Goal: Information Seeking & Learning: Learn about a topic

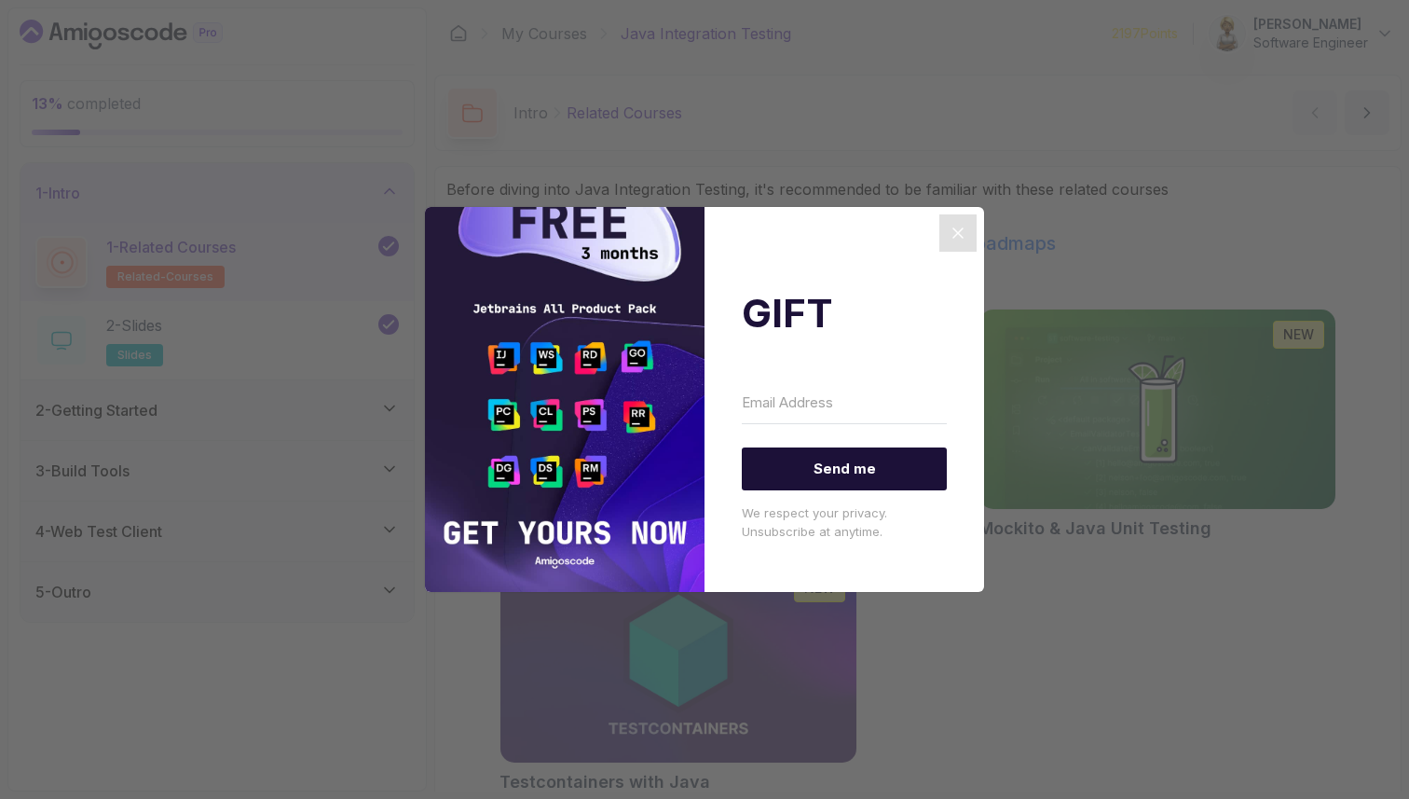
click at [964, 234] on icon "Close" at bounding box center [958, 233] width 22 height 22
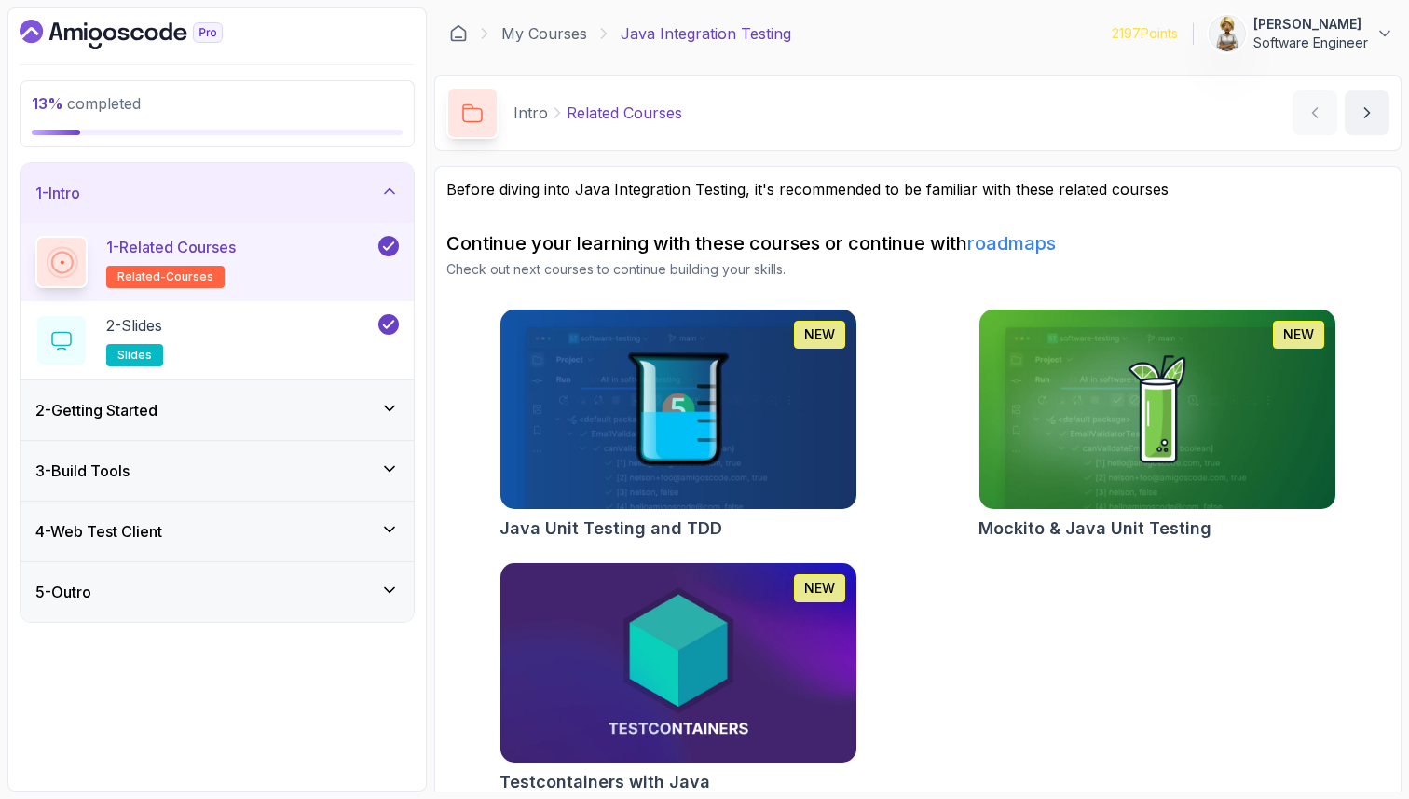
click at [392, 401] on icon at bounding box center [389, 408] width 19 height 19
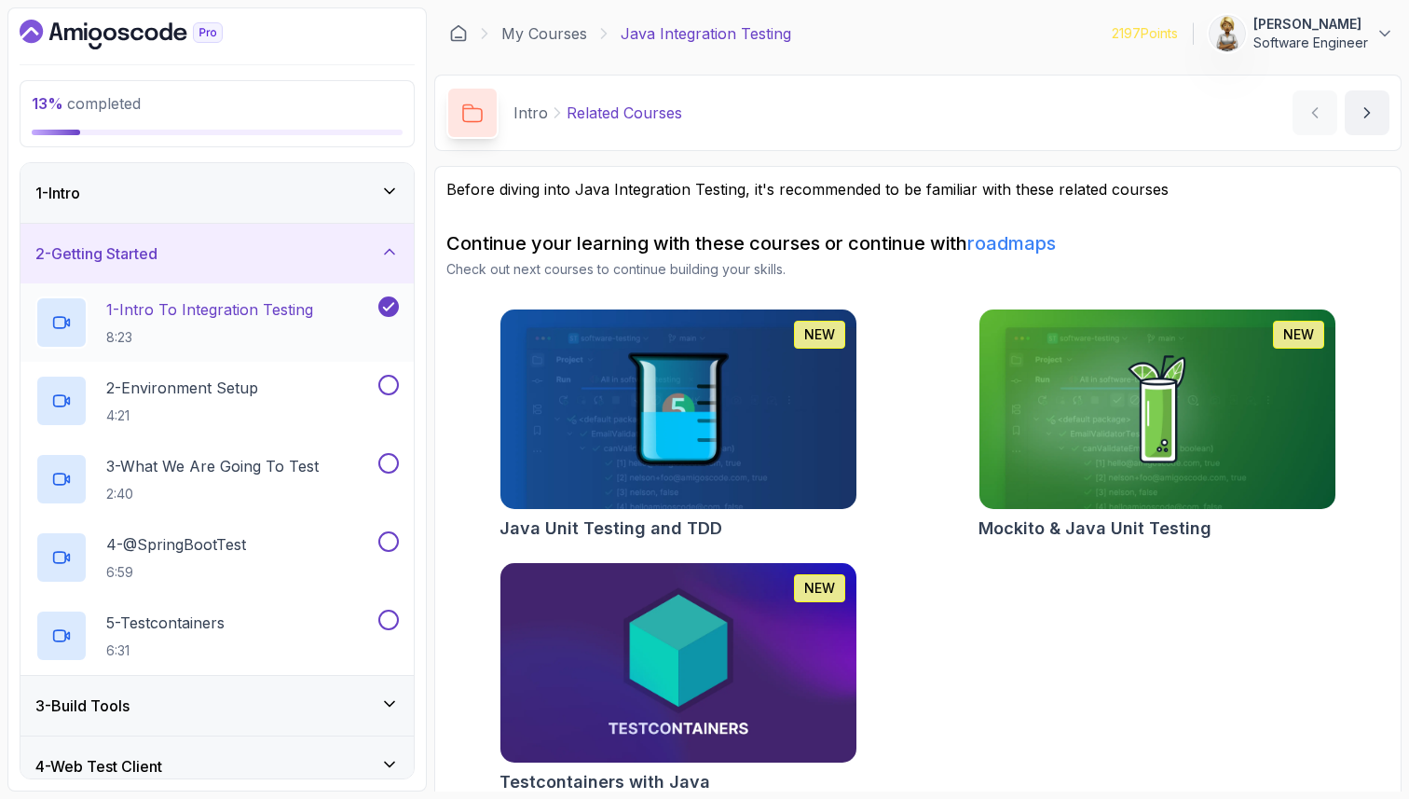
click at [323, 314] on div "1 - Intro To Integration Testing 8:23" at bounding box center [204, 322] width 339 height 52
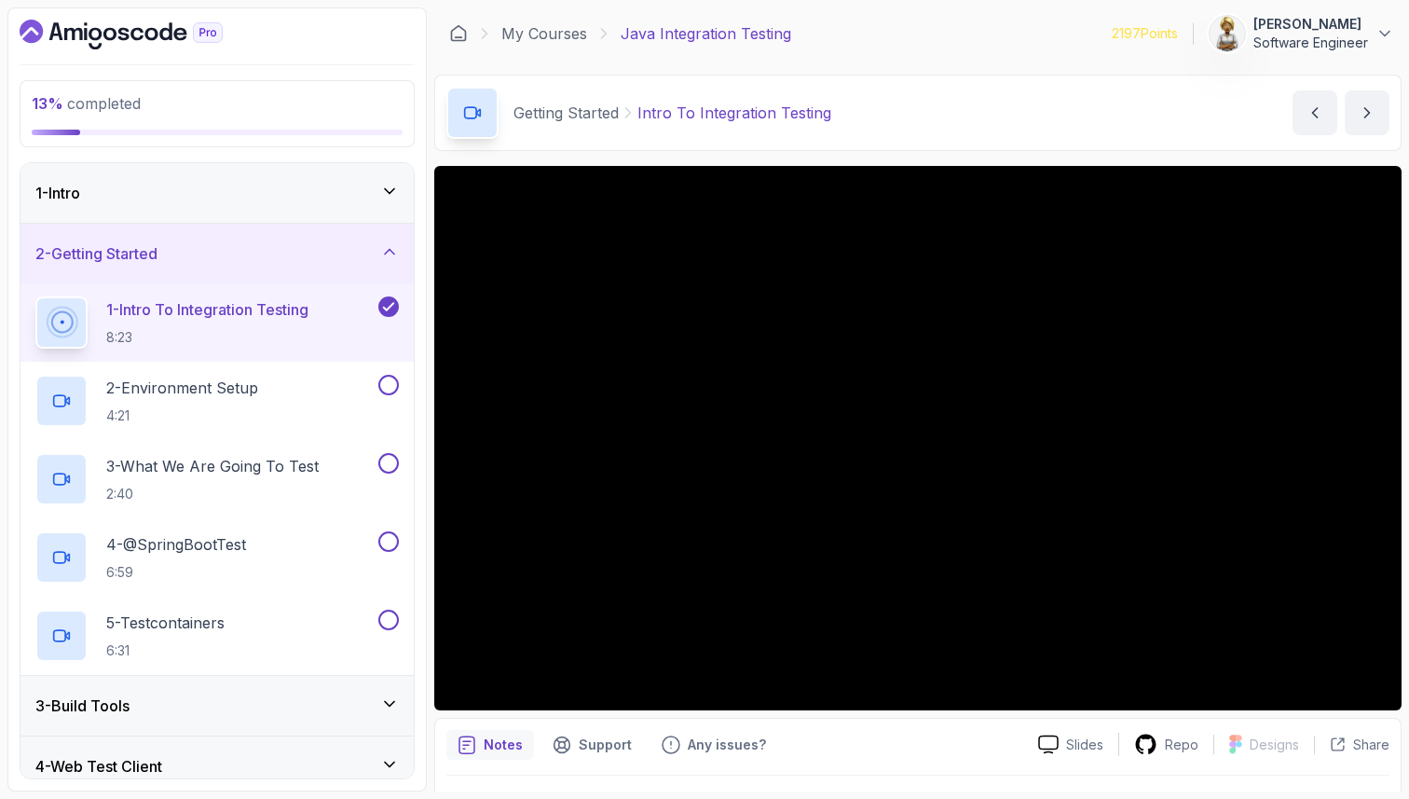
click at [319, 360] on div "1 - Intro To Integration Testing 8:23" at bounding box center [217, 322] width 393 height 78
click at [319, 383] on div "2 - Environment Setup 4:21" at bounding box center [204, 401] width 339 height 52
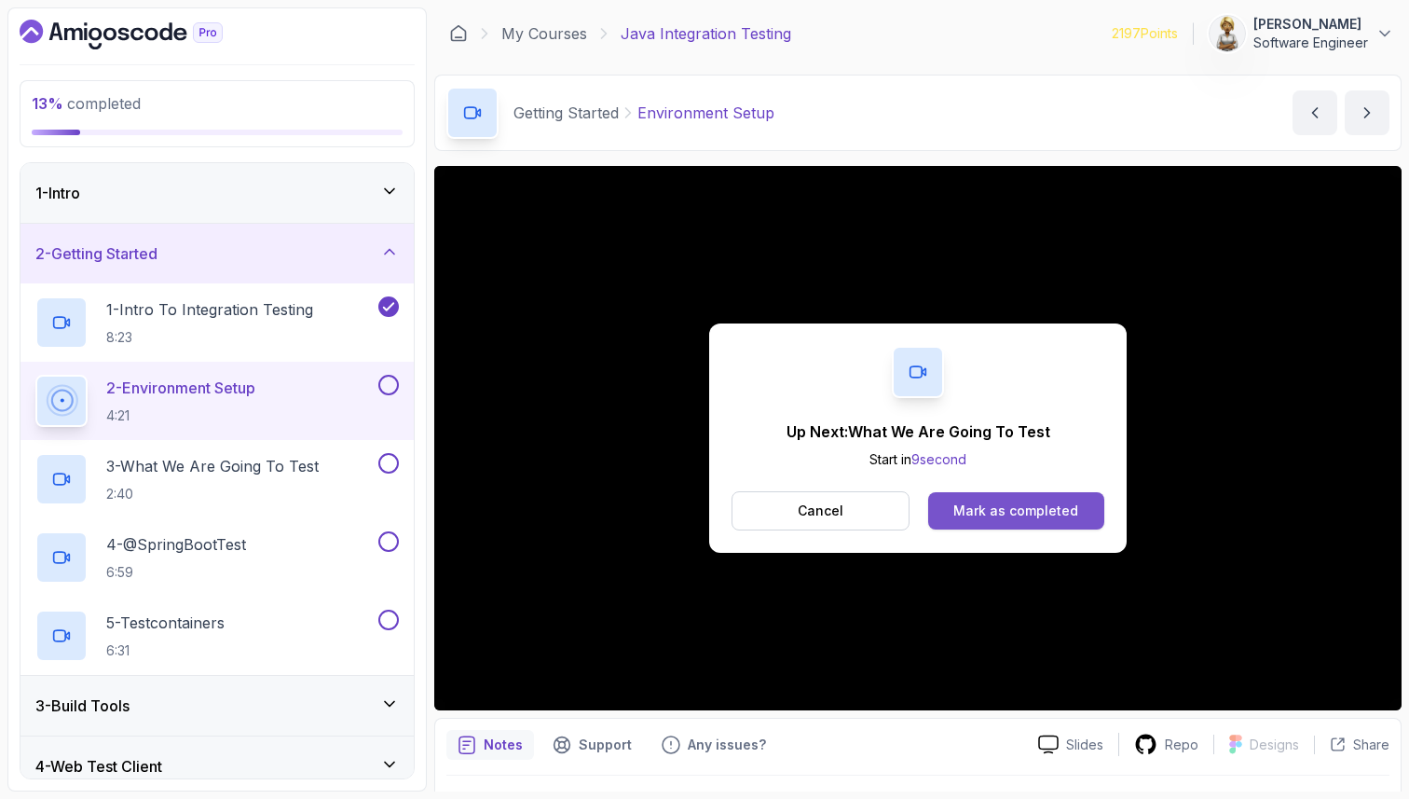
click at [1031, 504] on div "Mark as completed" at bounding box center [1016, 510] width 125 height 19
